Goal: Transaction & Acquisition: Purchase product/service

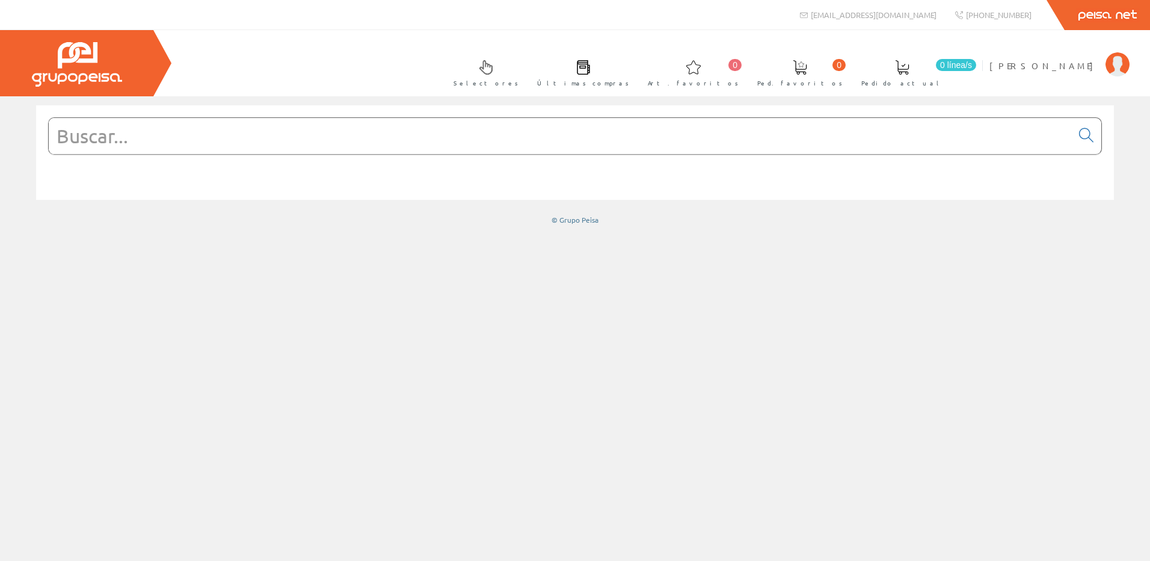
paste input "A9V14463"
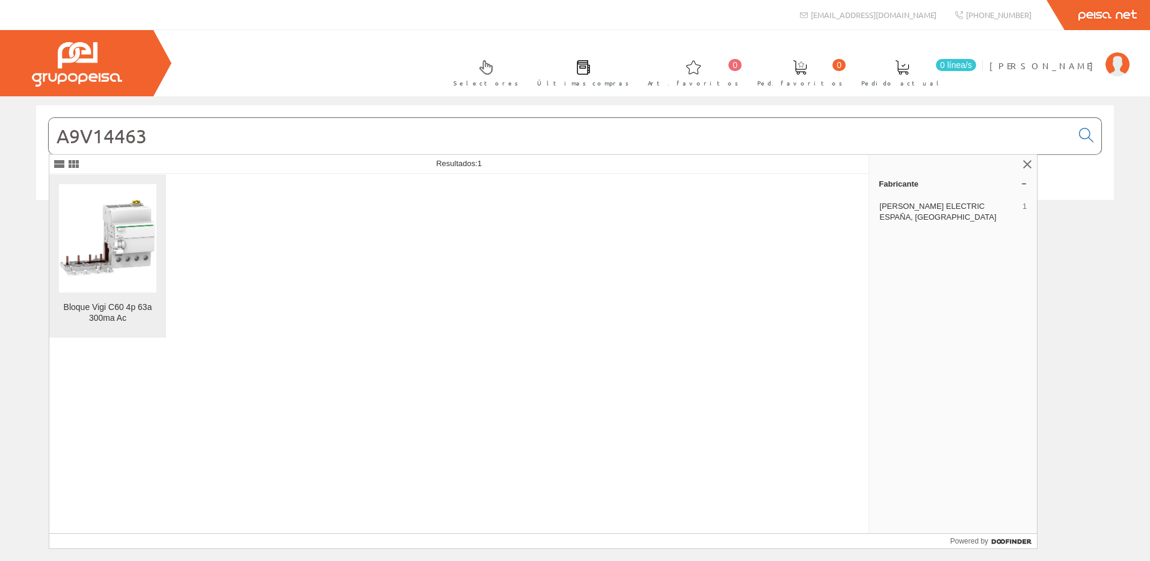
type input "A9V14463"
click at [121, 282] on img at bounding box center [107, 238] width 97 height 97
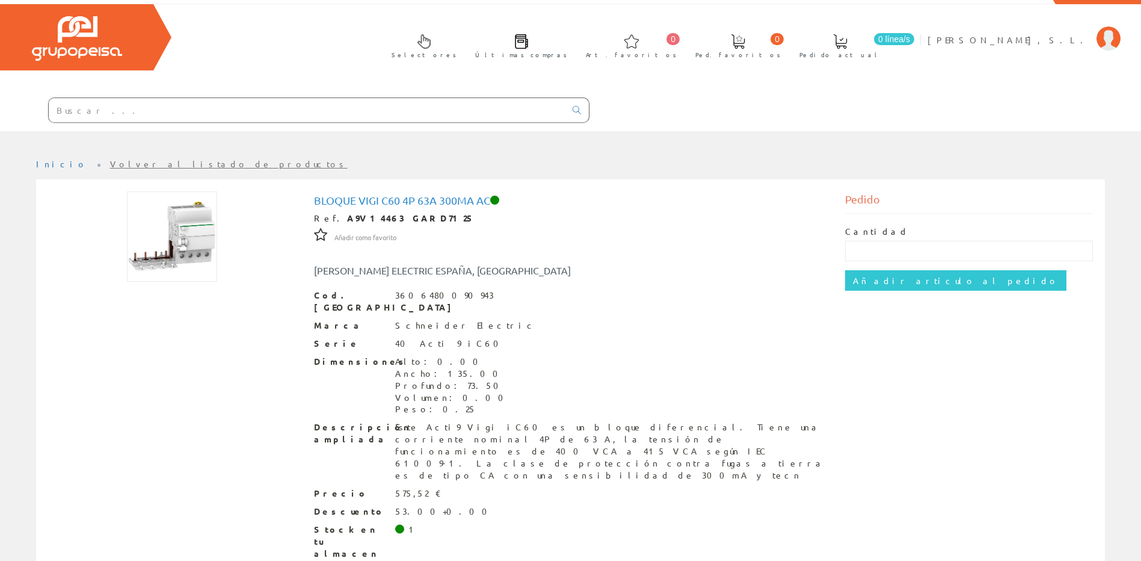
scroll to position [46, 0]
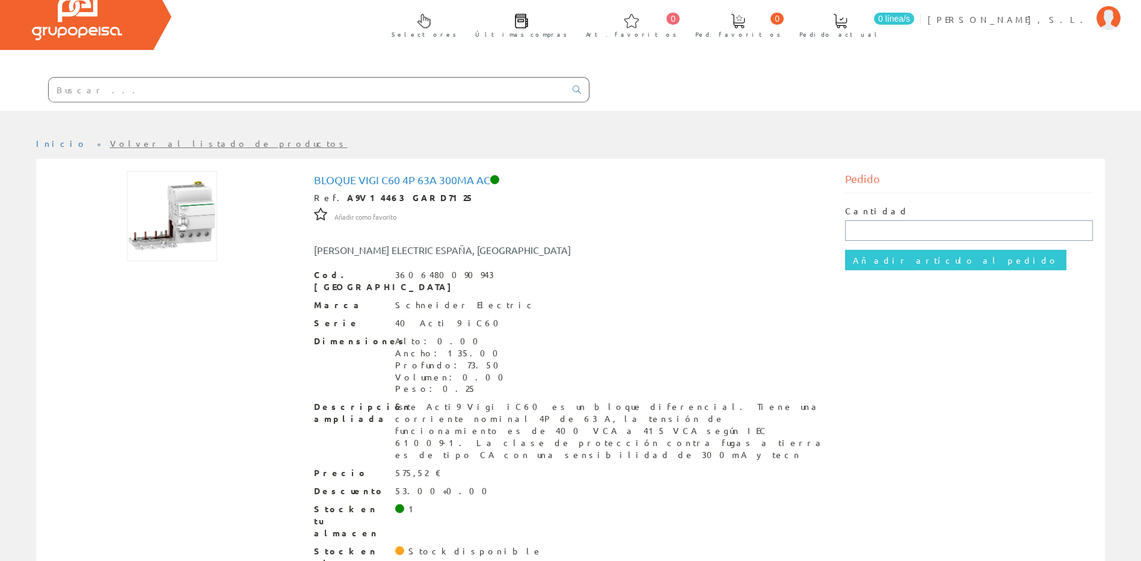
click at [916, 230] on input "text" at bounding box center [969, 230] width 248 height 20
type input "1"
click at [862, 261] on input "Añadir artículo al pedido" at bounding box center [955, 260] width 221 height 20
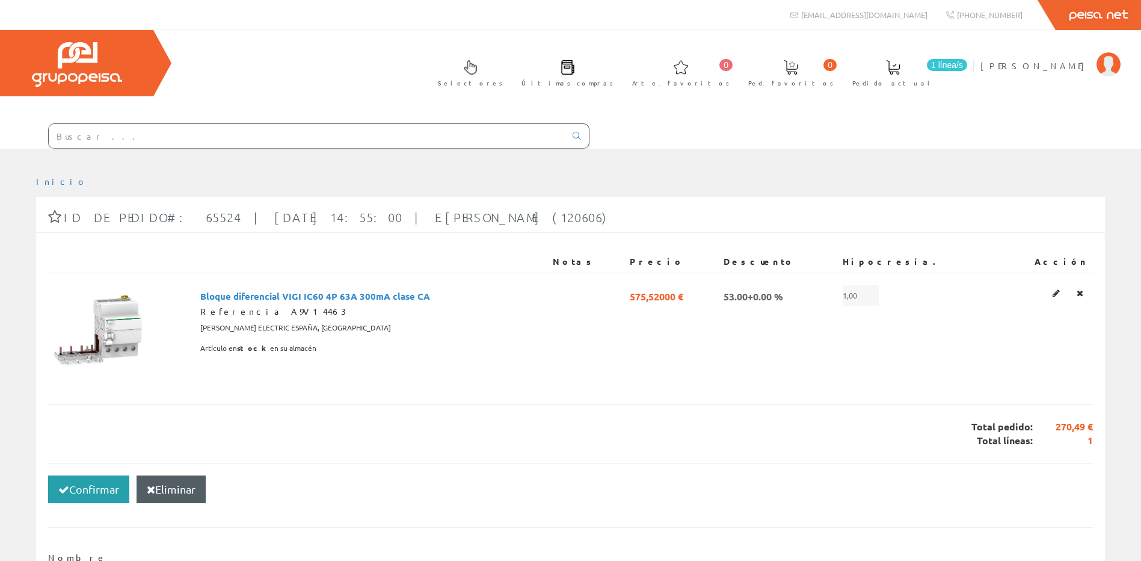
click at [103, 486] on font "Confirmar" at bounding box center [94, 489] width 50 height 13
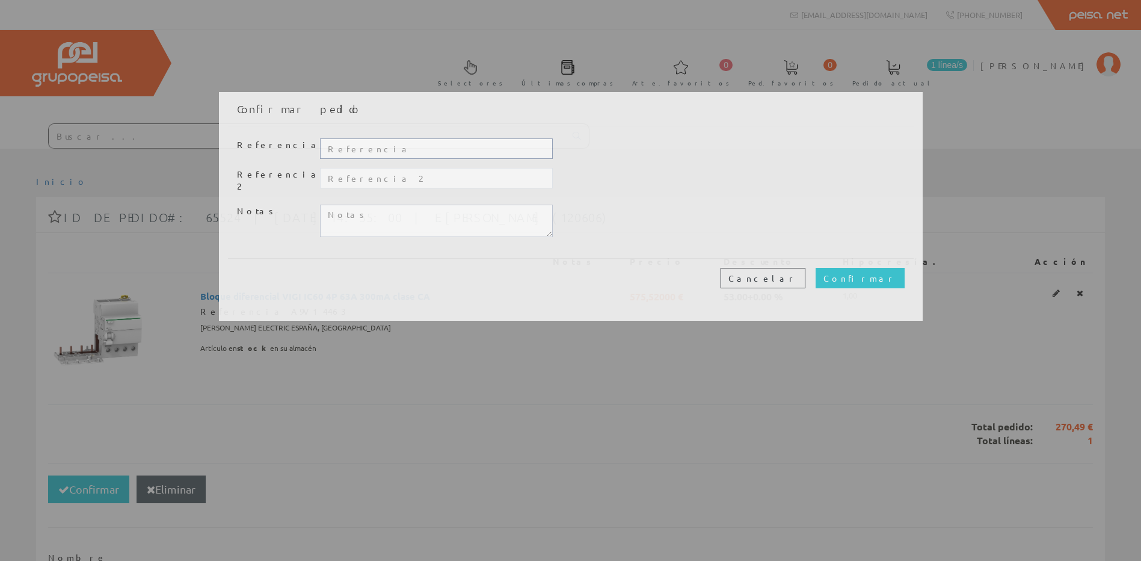
click at [404, 150] on input "text" at bounding box center [436, 148] width 232 height 20
type input "amizalsa"
click at [874, 268] on input "Confirmar" at bounding box center [860, 278] width 89 height 20
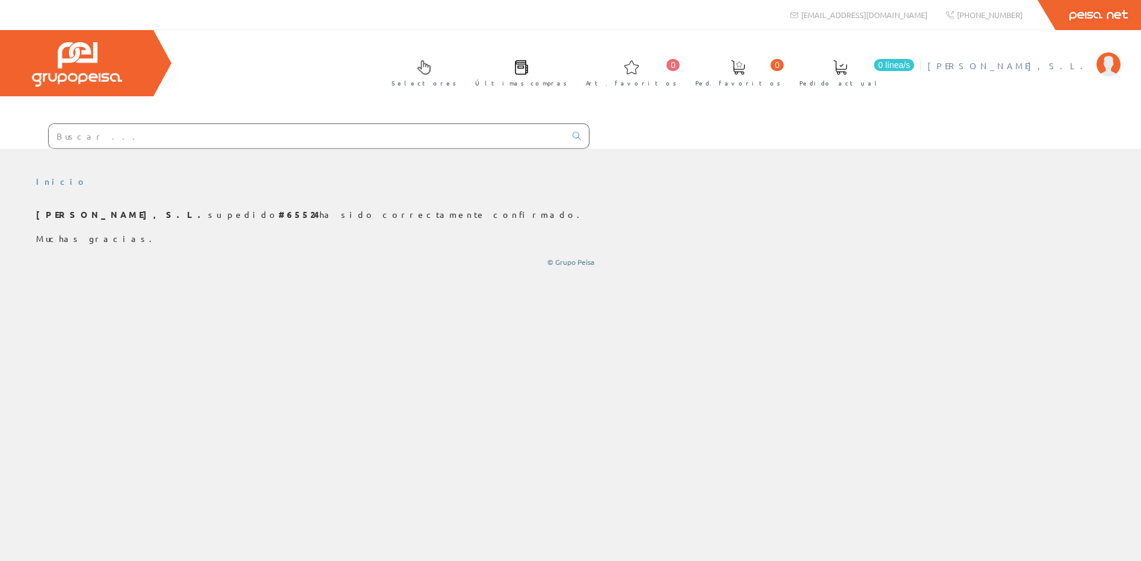
click at [1086, 63] on span "[PERSON_NAME]" at bounding box center [1009, 66] width 163 height 12
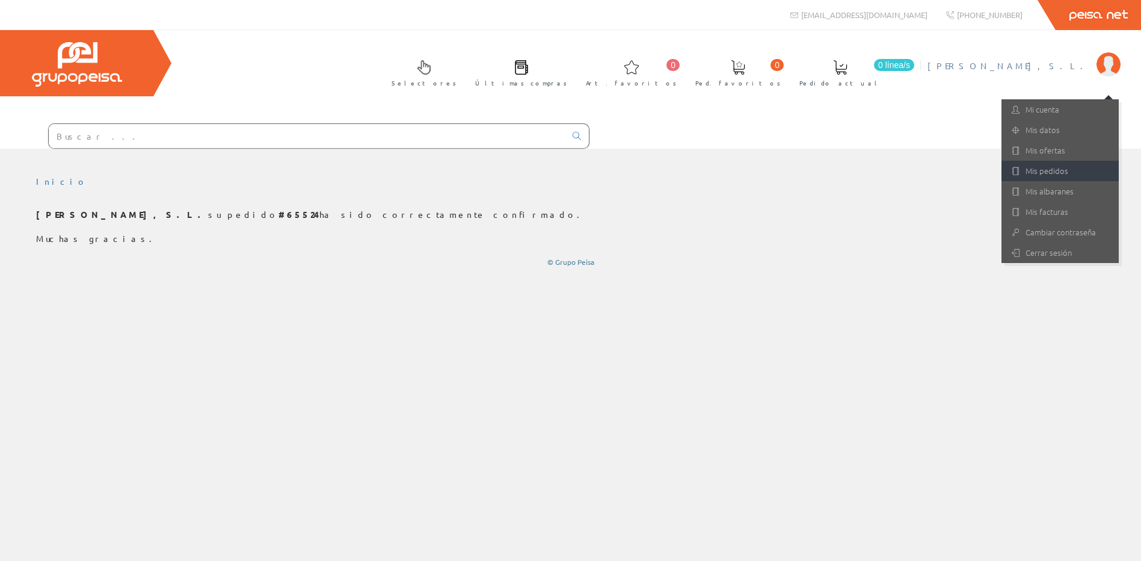
click at [1055, 176] on link "Mis pedidos" at bounding box center [1060, 171] width 117 height 20
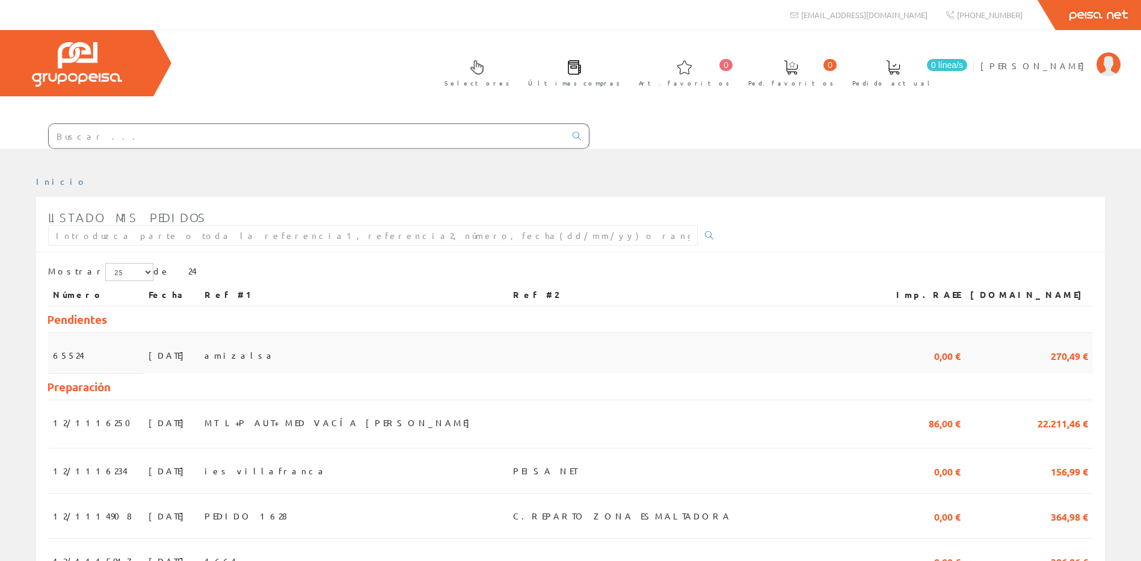
click at [149, 348] on span "21/08/2025" at bounding box center [170, 355] width 42 height 20
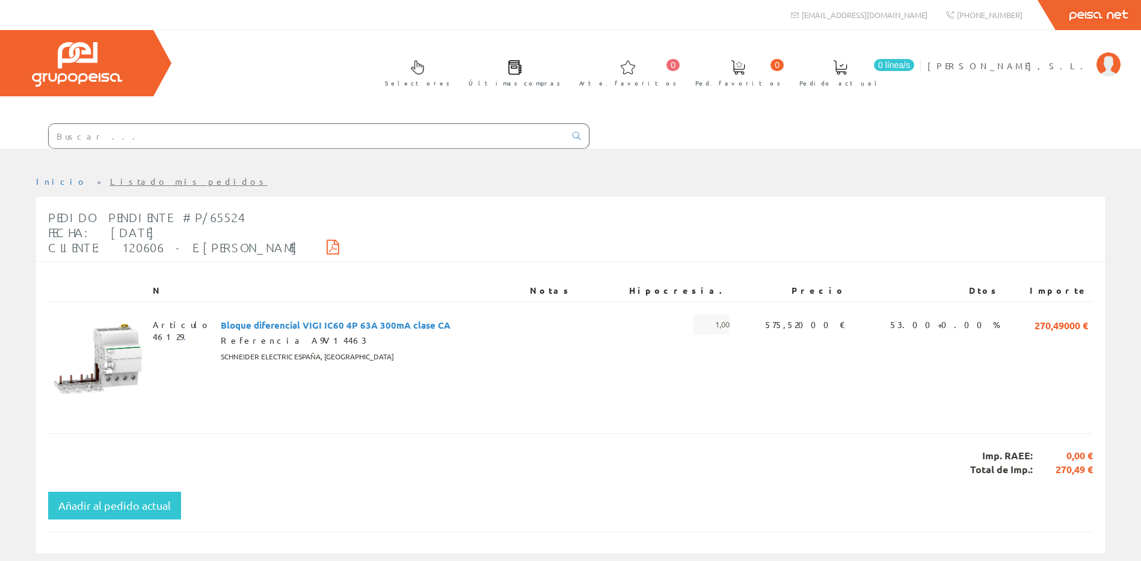
click at [327, 242] on icon at bounding box center [333, 246] width 13 height 8
click at [174, 145] on input "text" at bounding box center [307, 136] width 517 height 24
type input "28902"
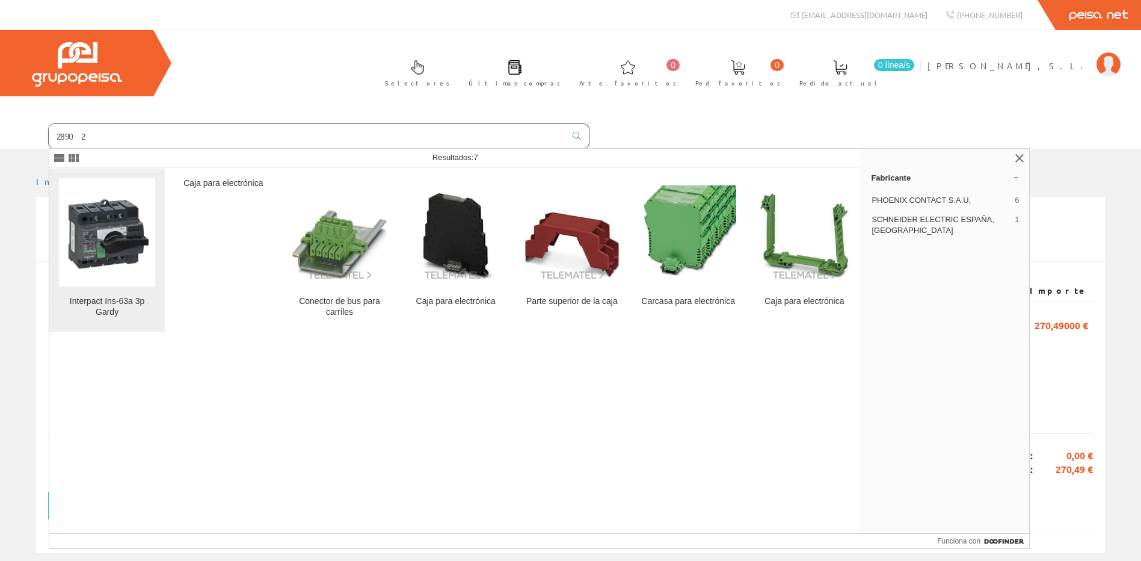
click at [125, 286] on link "Interpact Ins-63a 3p Gardy" at bounding box center [107, 249] width 116 height 163
